Goal: Task Accomplishment & Management: Manage account settings

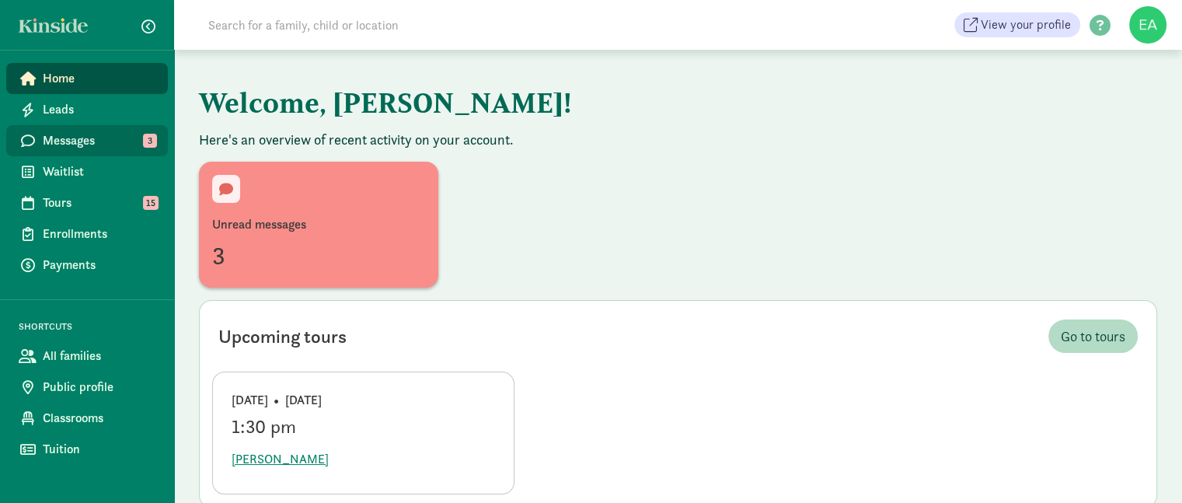
click at [112, 136] on span "Messages" at bounding box center [99, 140] width 113 height 19
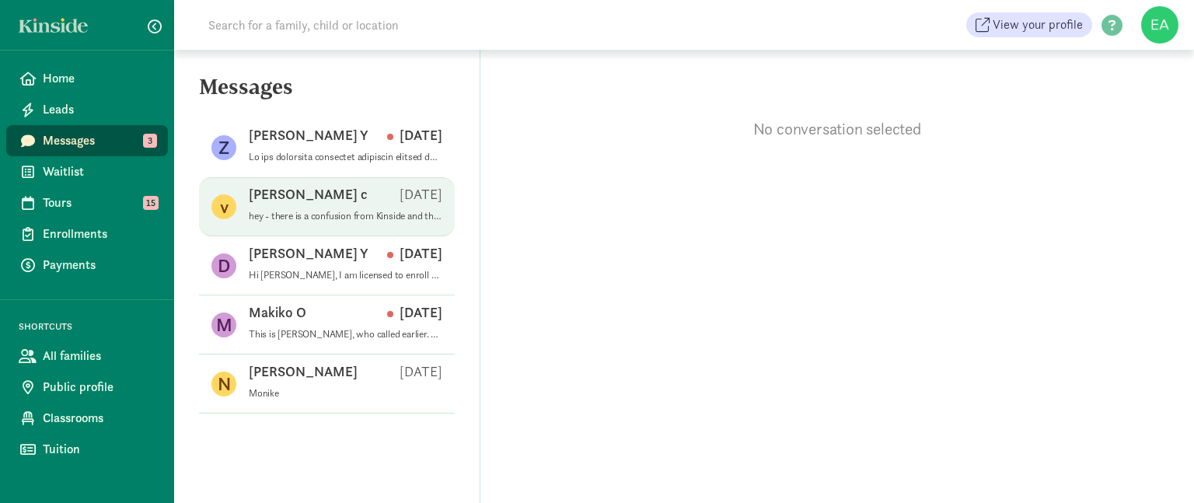
click at [312, 210] on p "hey - there is a confusion from Kinside and the email confirmation came in late…" at bounding box center [346, 216] width 194 height 12
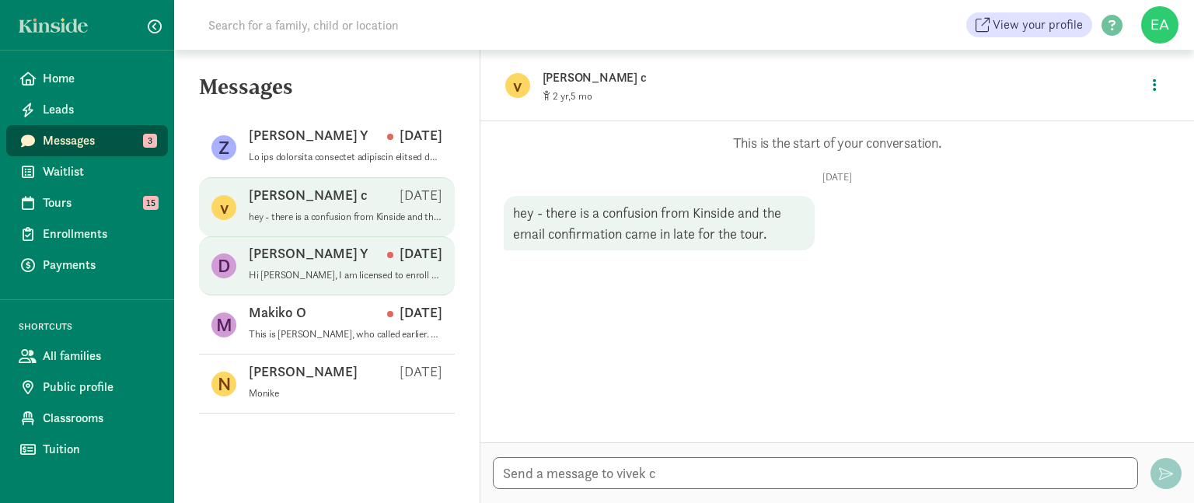
click at [323, 263] on div "DAN Y Apr 09" at bounding box center [346, 256] width 194 height 25
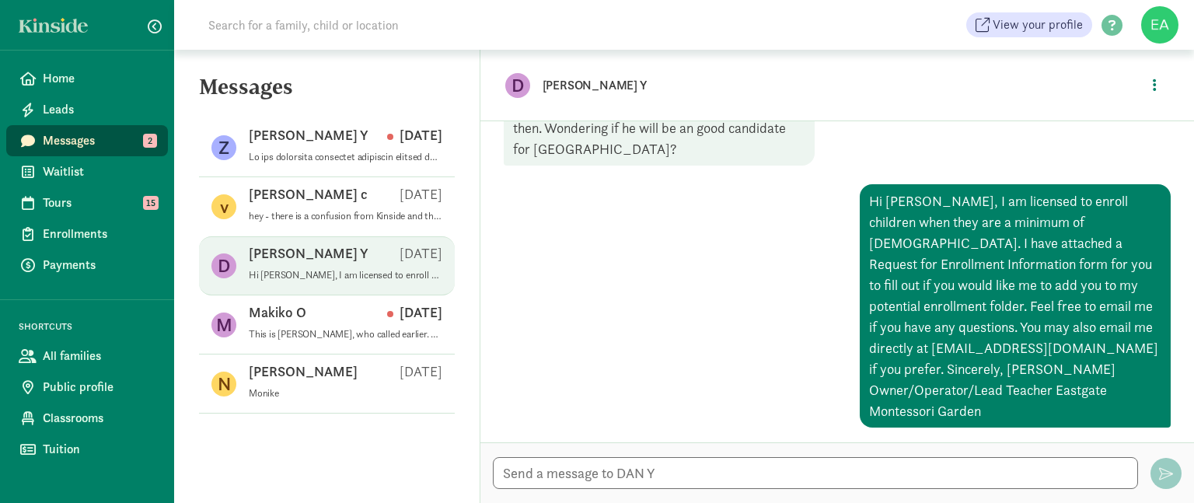
scroll to position [130, 0]
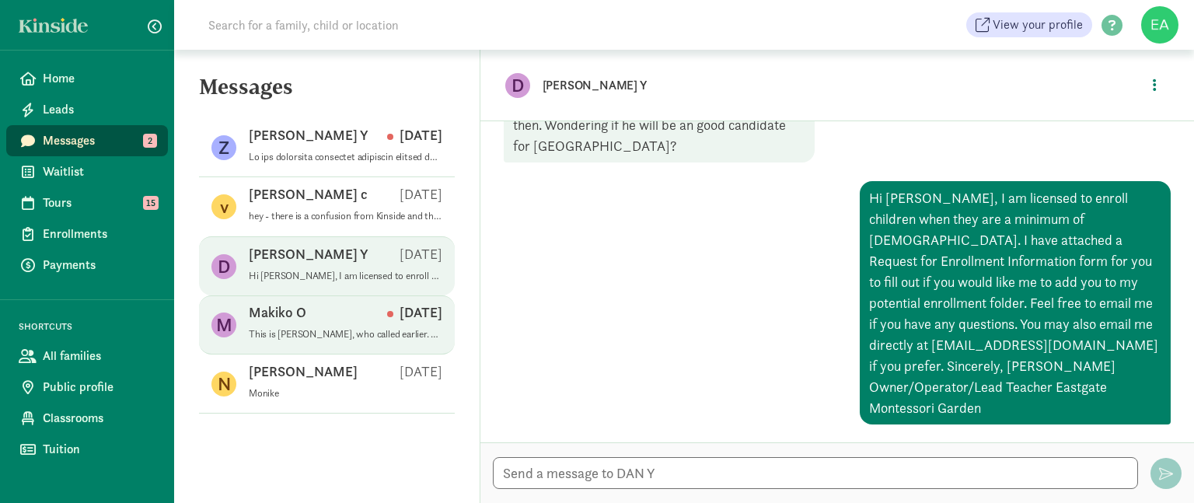
click at [282, 319] on p "Makiko O" at bounding box center [278, 312] width 58 height 19
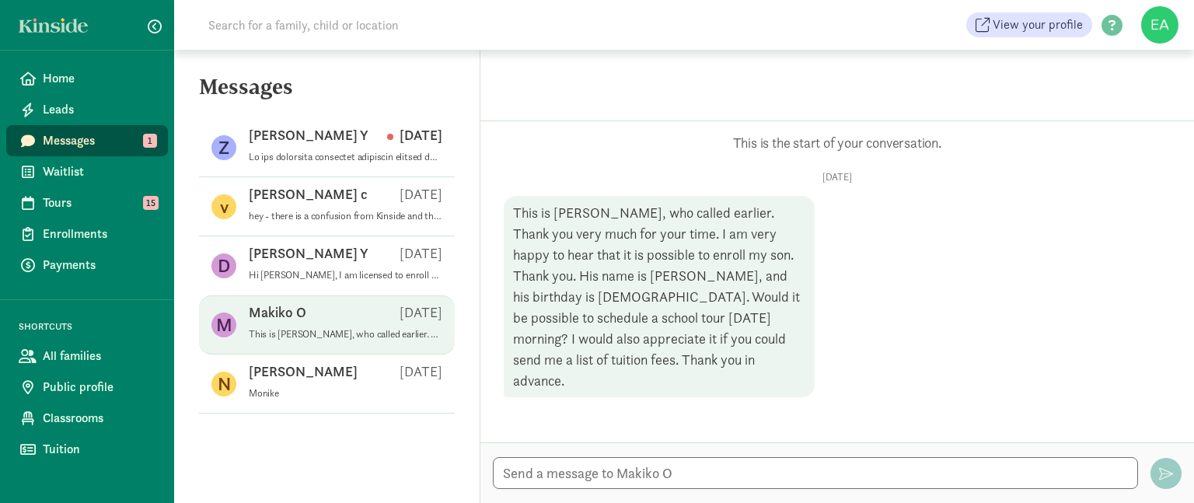
scroll to position [0, 0]
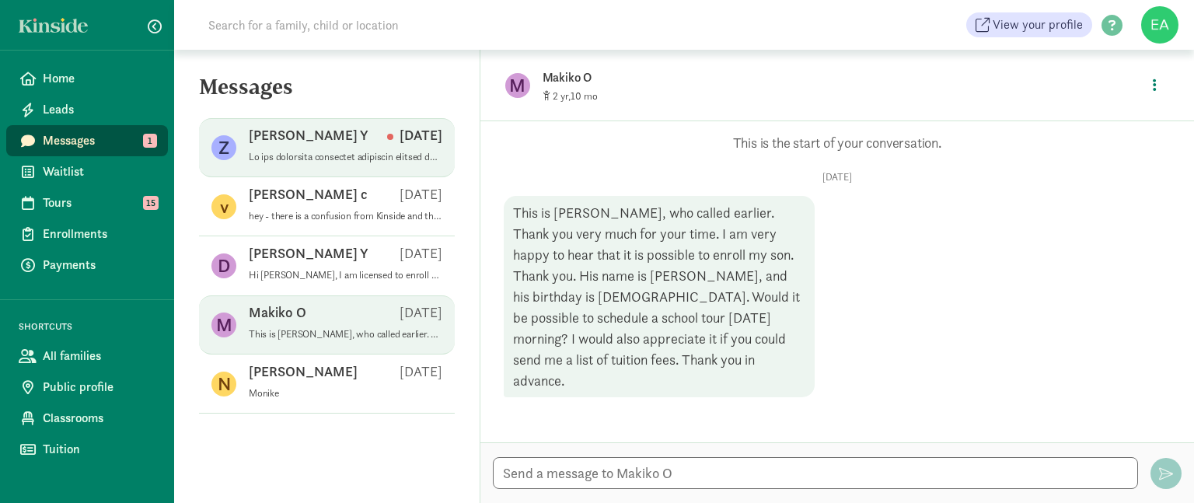
click at [312, 145] on div "ZHIFAN Y May 15" at bounding box center [346, 138] width 194 height 25
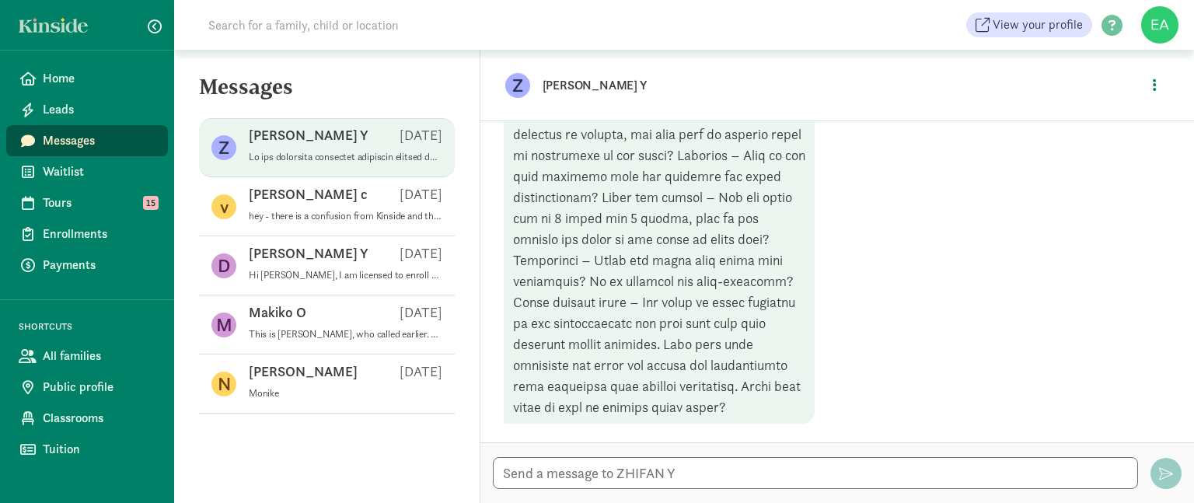
scroll to position [392, 0]
click at [527, 476] on textarea at bounding box center [815, 473] width 645 height 32
type textarea "H"
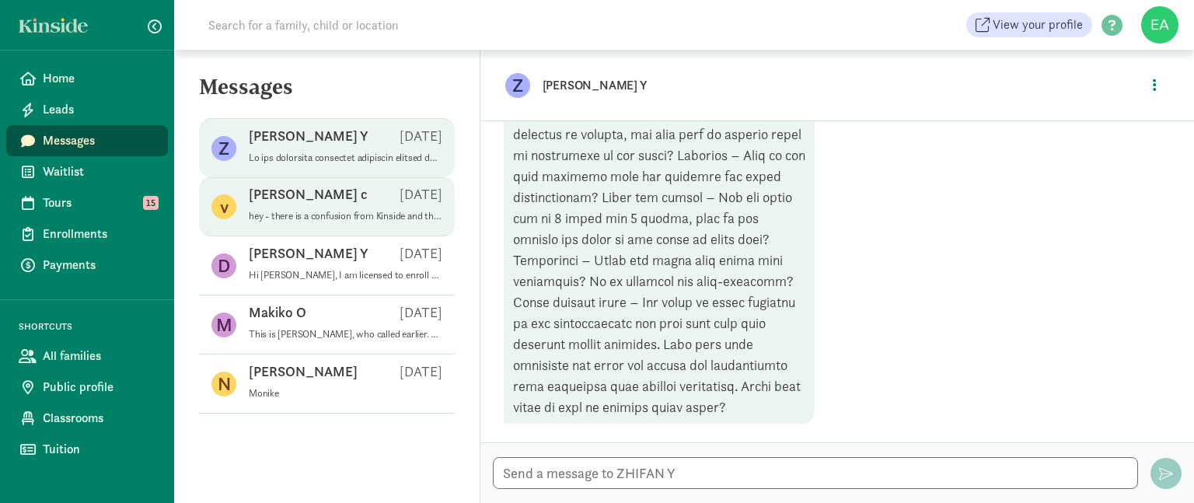
click at [290, 210] on p "hey - there is a confusion from Kinside and the email confirmation came in late…" at bounding box center [346, 216] width 194 height 12
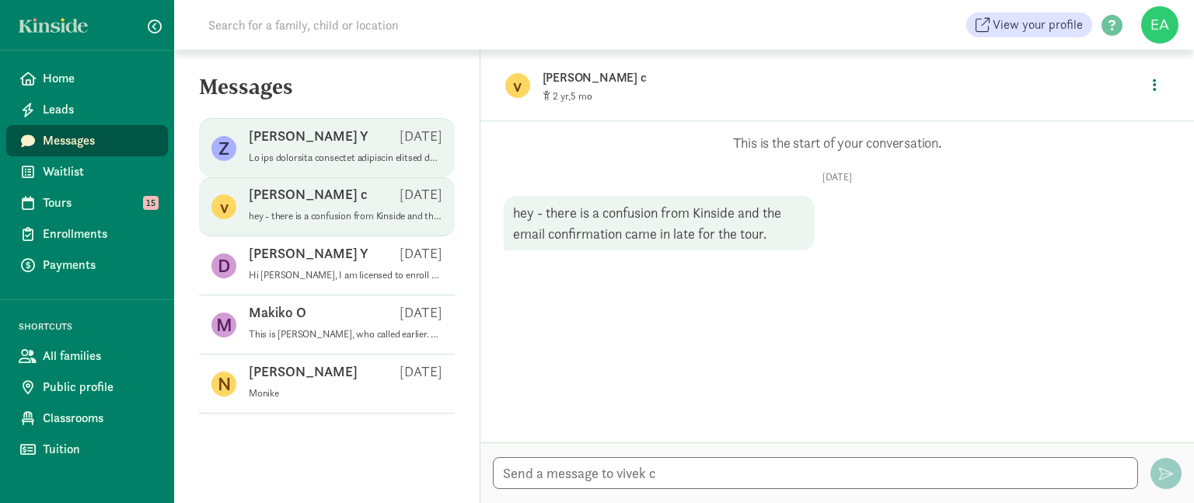
click at [296, 147] on div "ZHIFAN Y May 15" at bounding box center [346, 139] width 194 height 25
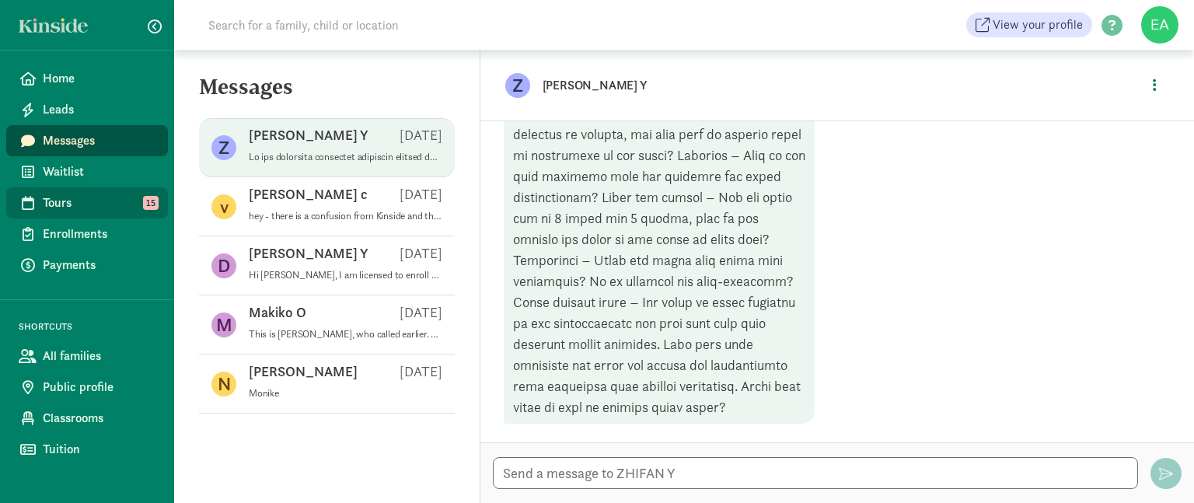
click at [109, 201] on span "Tours" at bounding box center [99, 203] width 113 height 19
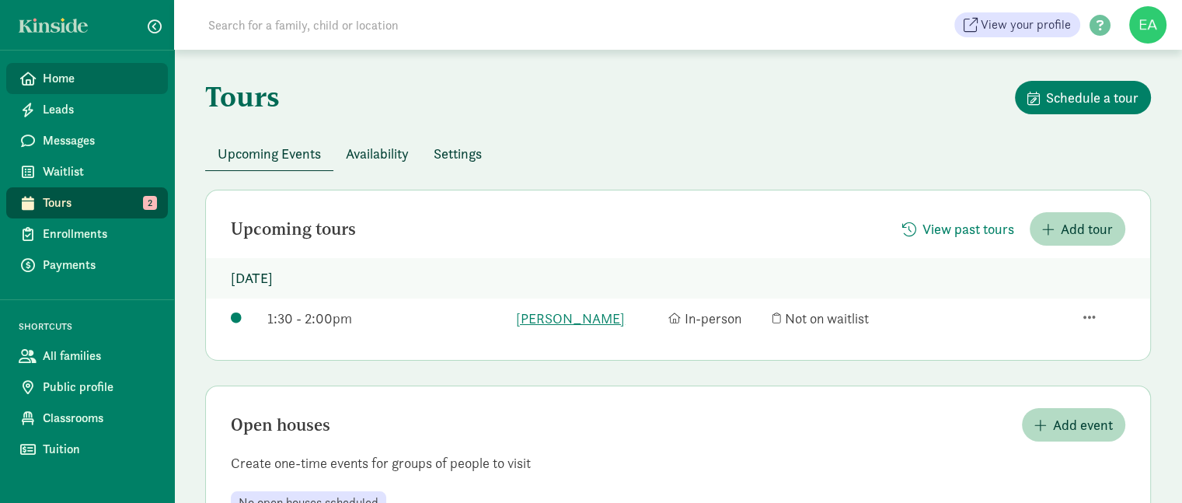
click at [72, 75] on span "Home" at bounding box center [99, 78] width 113 height 19
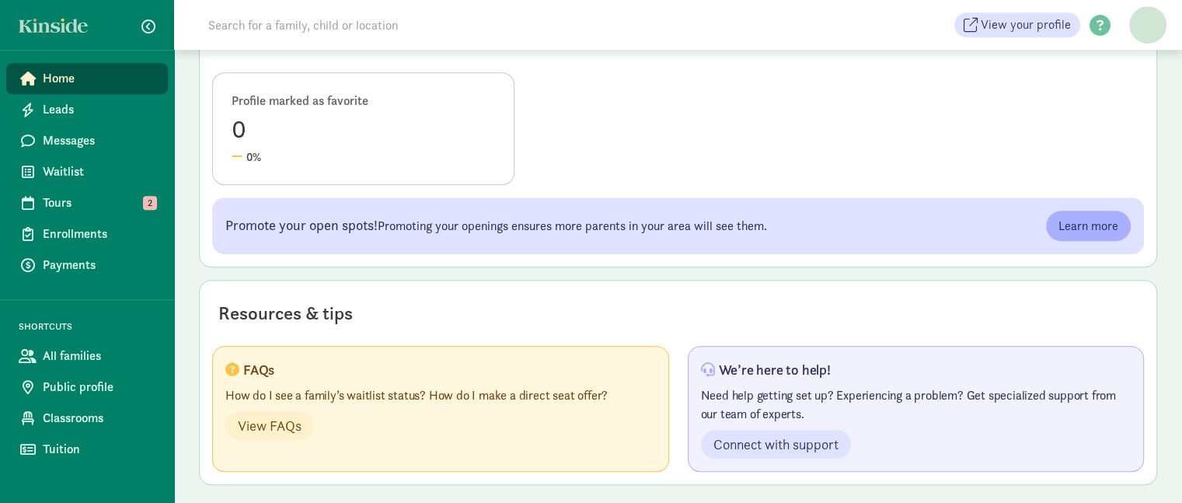
scroll to position [790, 0]
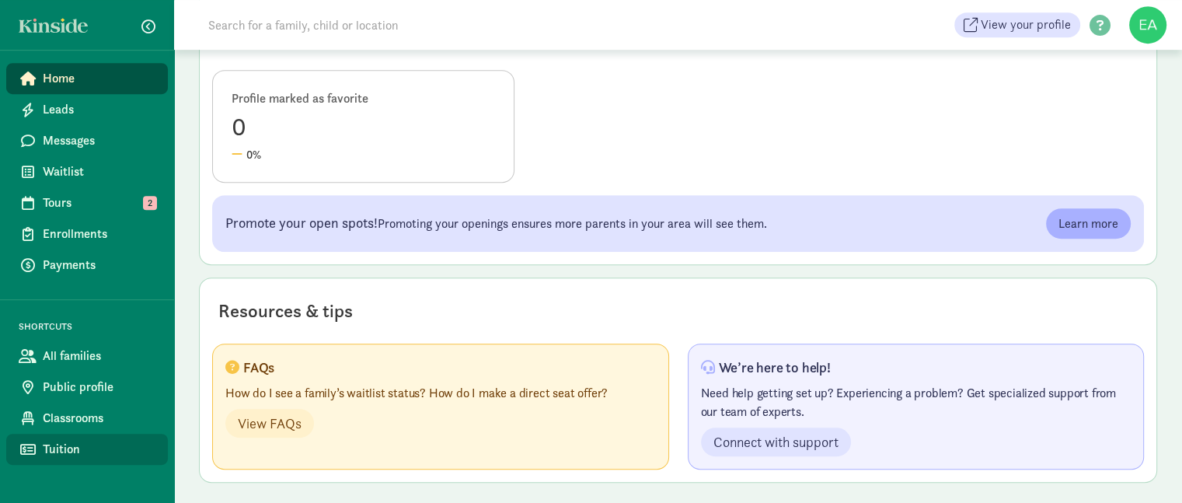
click at [64, 450] on span "Tuition" at bounding box center [99, 449] width 113 height 19
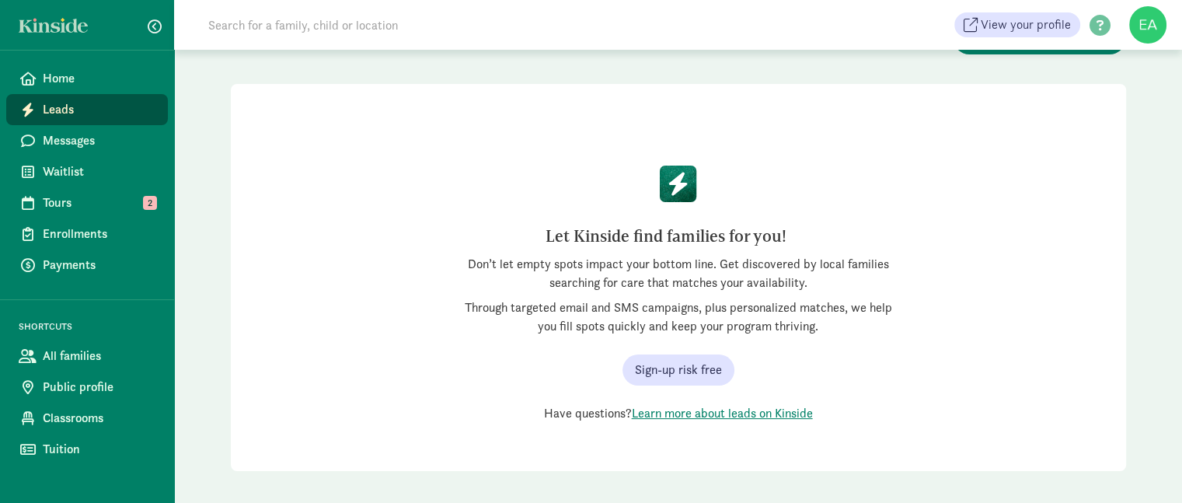
scroll to position [69, 0]
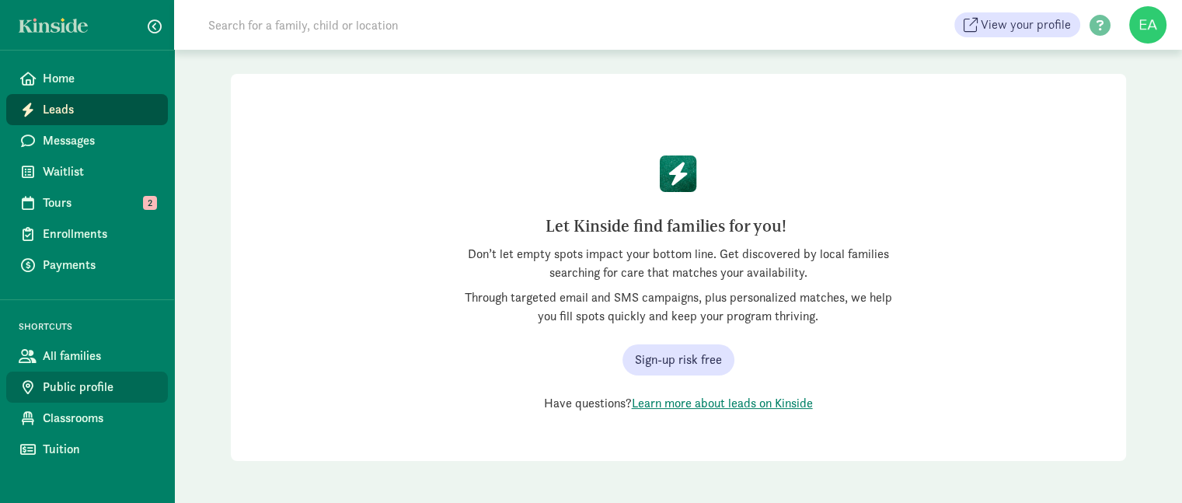
click at [68, 388] on span "Public profile" at bounding box center [99, 387] width 113 height 19
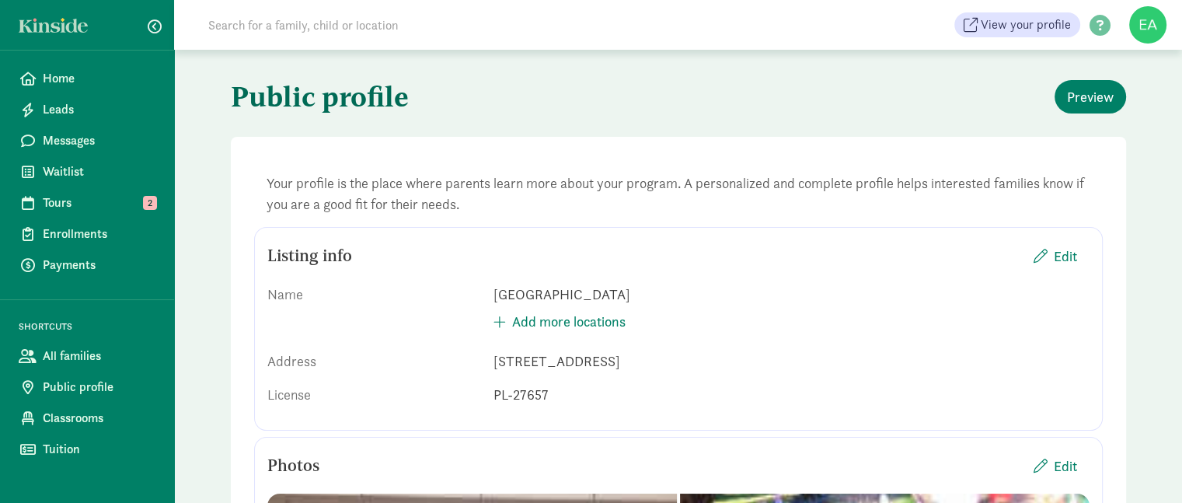
click at [1144, 21] on figure at bounding box center [1147, 24] width 37 height 37
click at [1130, 76] on link "Logout" at bounding box center [1135, 78] width 62 height 19
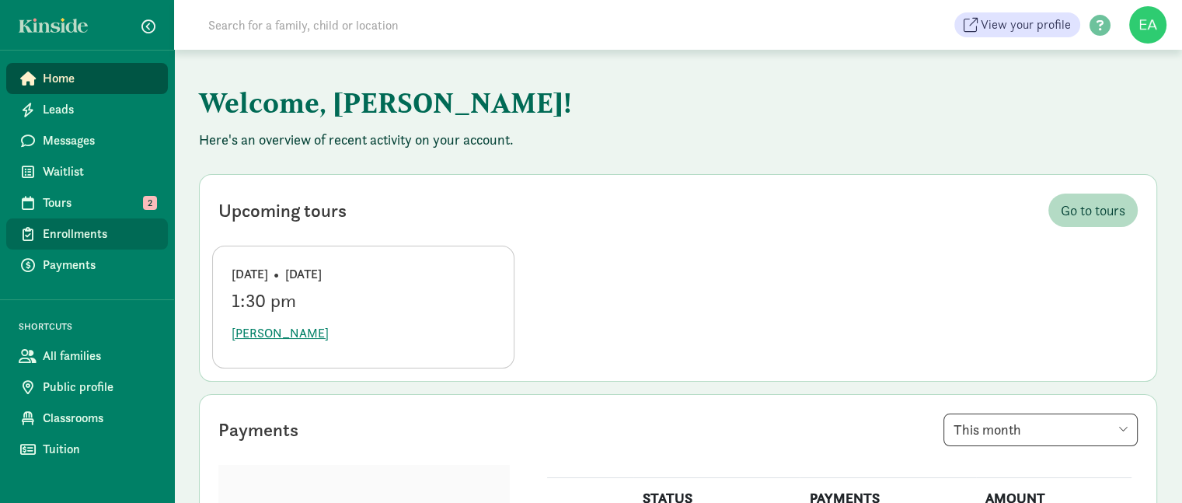
click at [96, 229] on span "Enrollments" at bounding box center [99, 234] width 113 height 19
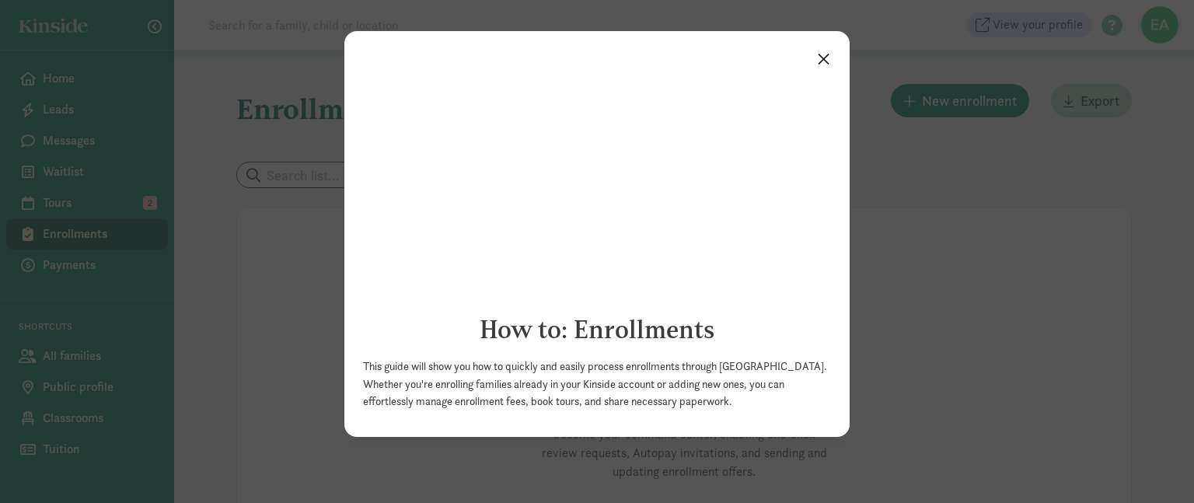
click at [825, 58] on link "×" at bounding box center [823, 58] width 27 height 28
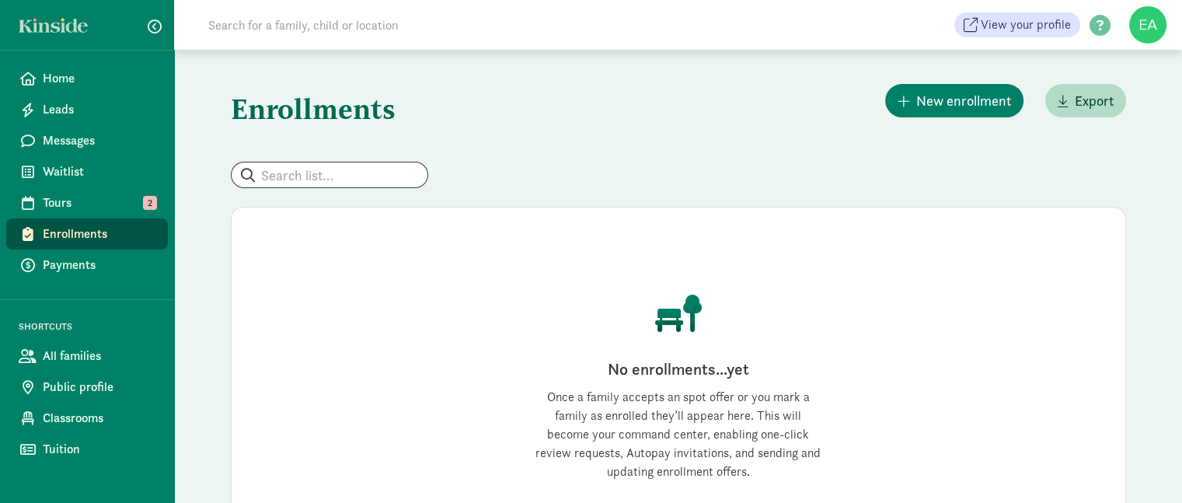
click at [1155, 17] on figure at bounding box center [1147, 24] width 37 height 37
click at [1135, 75] on link "Logout" at bounding box center [1135, 78] width 62 height 19
